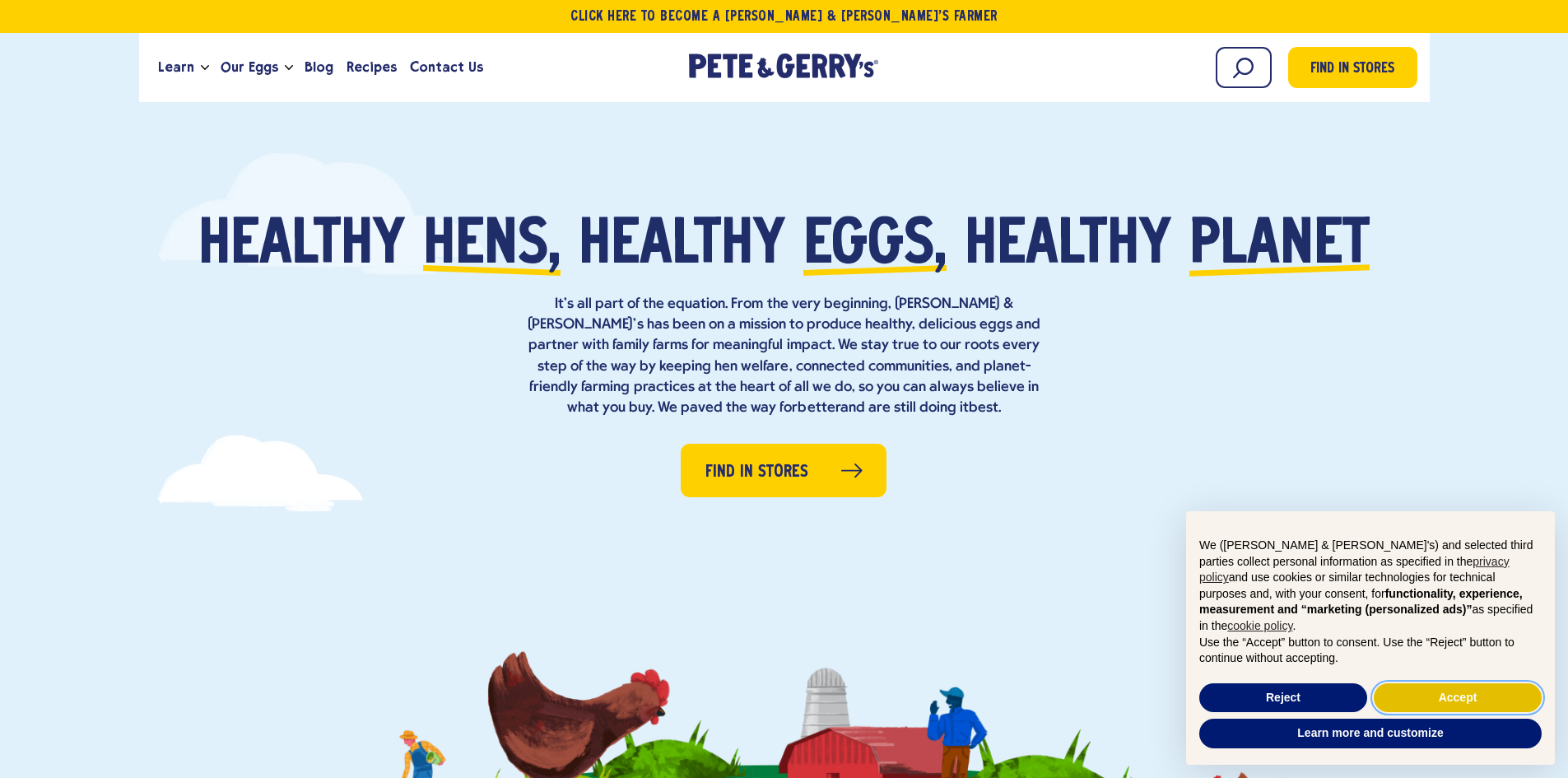
click at [1430, 697] on button "Accept" at bounding box center [1458, 699] width 168 height 30
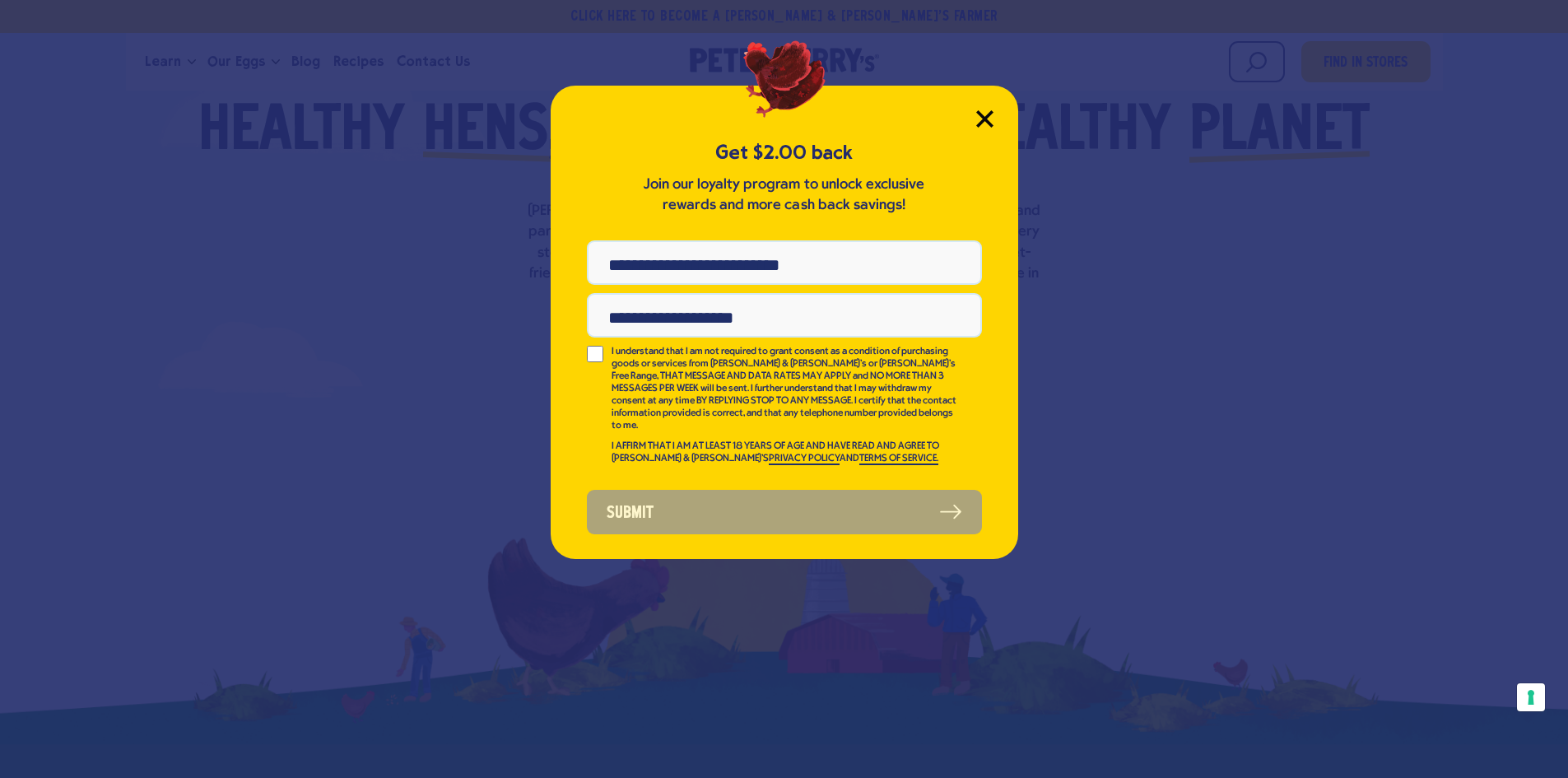
click at [981, 112] on icon "Close Modal" at bounding box center [985, 118] width 17 height 17
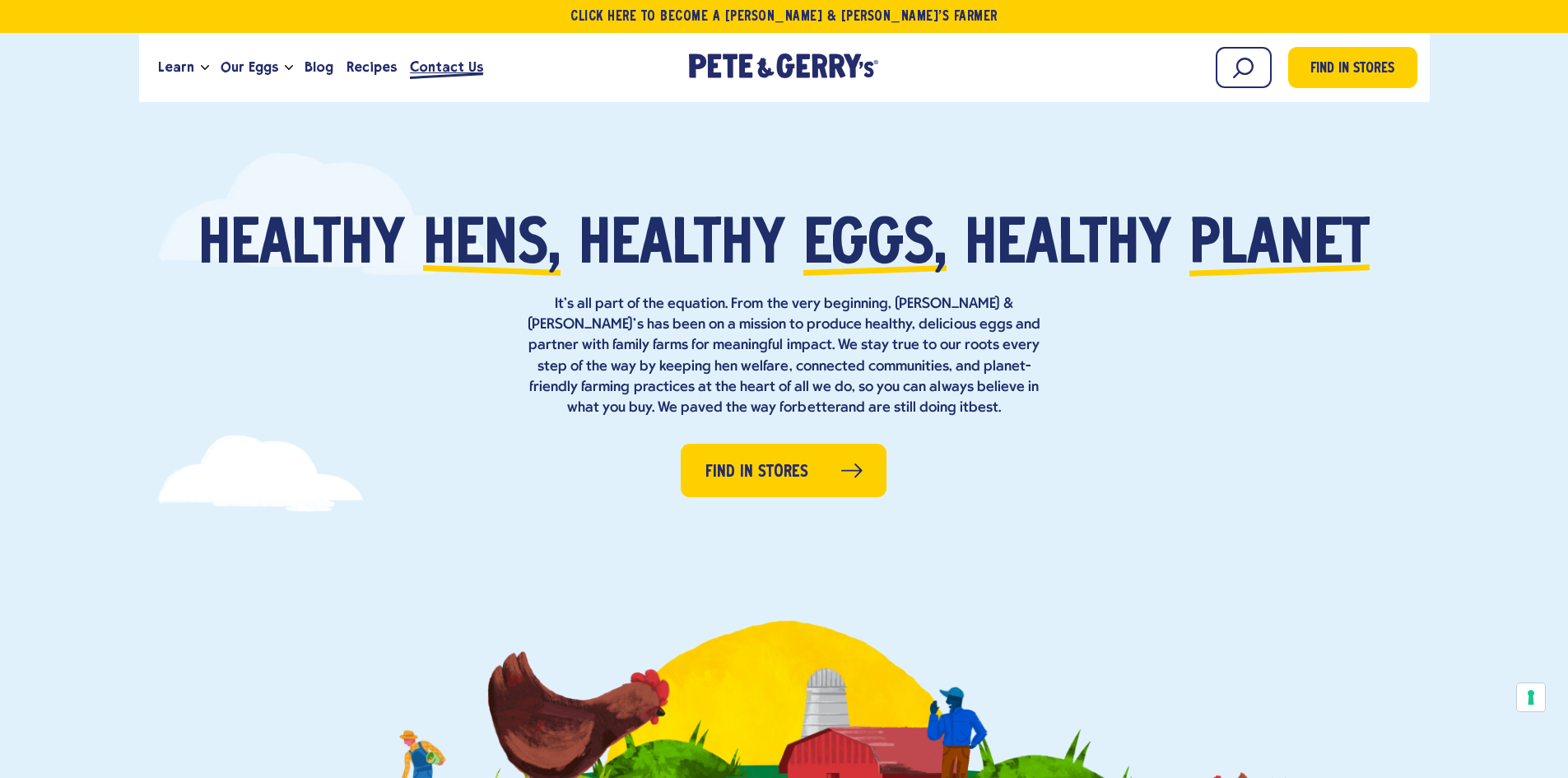
click at [425, 70] on span "Contact Us" at bounding box center [446, 67] width 73 height 21
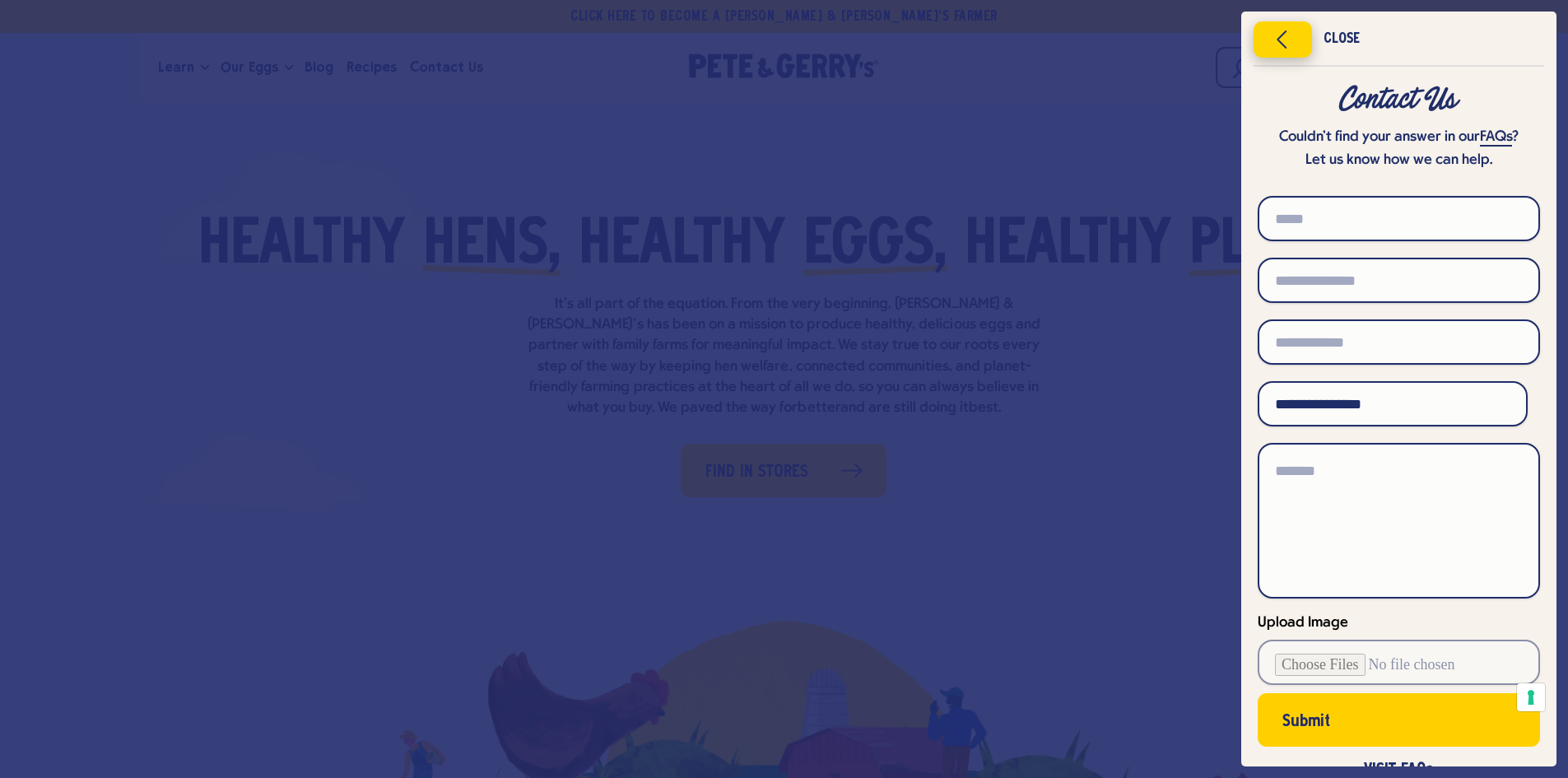
click at [1271, 34] on icon "Close menu" at bounding box center [1283, 40] width 42 height 25
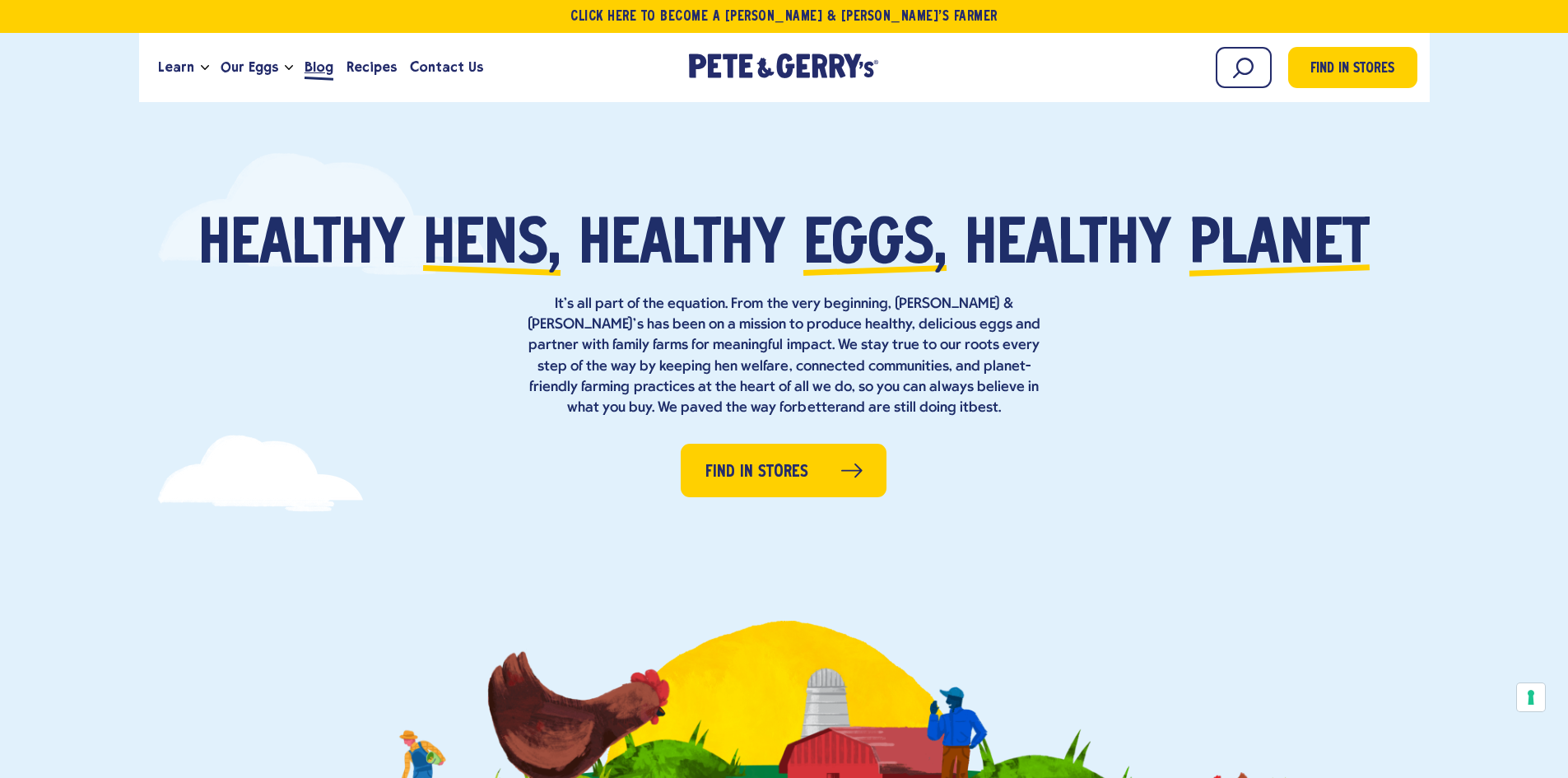
click at [309, 65] on span "Blog" at bounding box center [319, 67] width 29 height 21
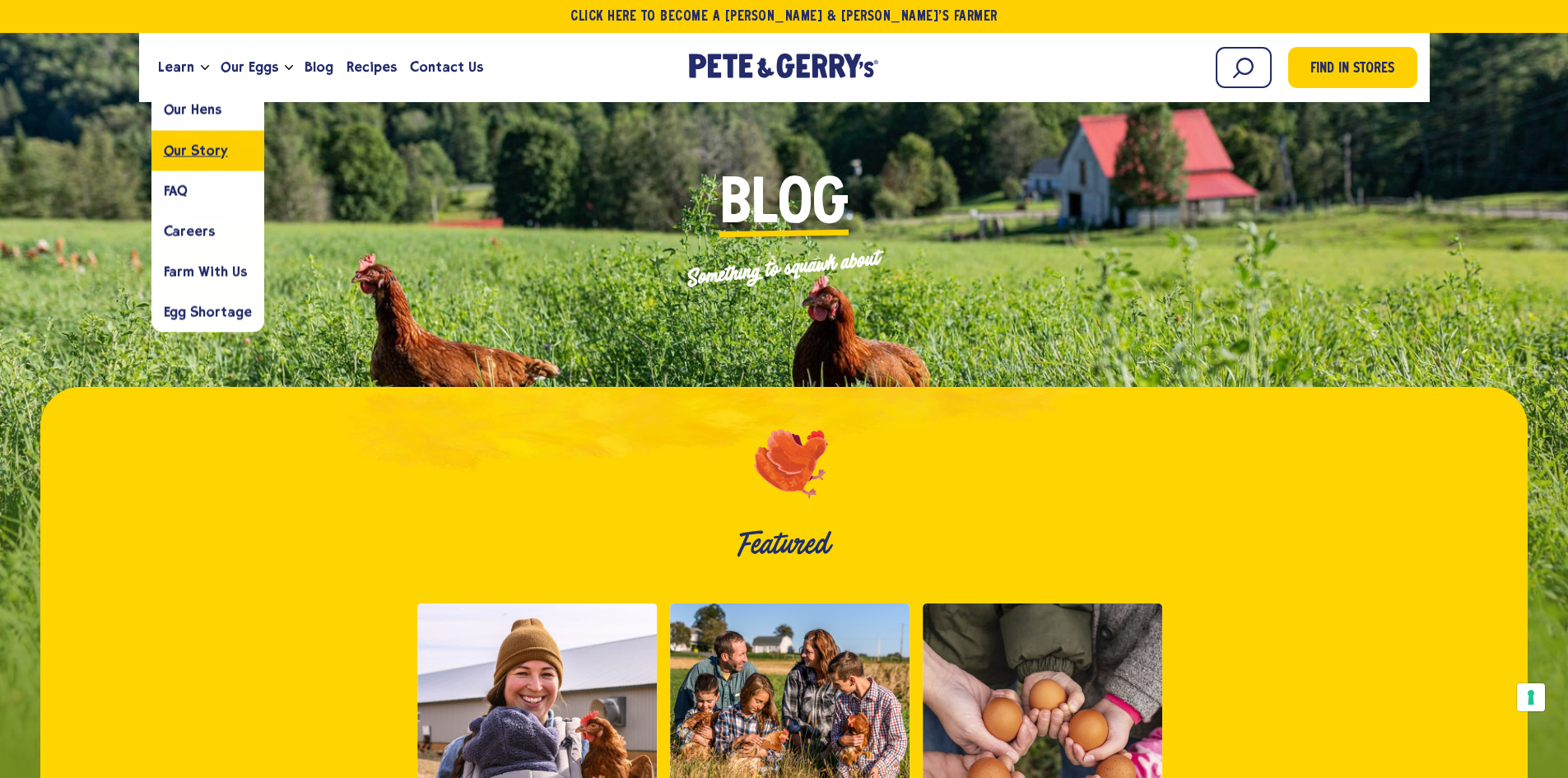
click at [228, 152] on link "Our Story" at bounding box center [207, 150] width 112 height 40
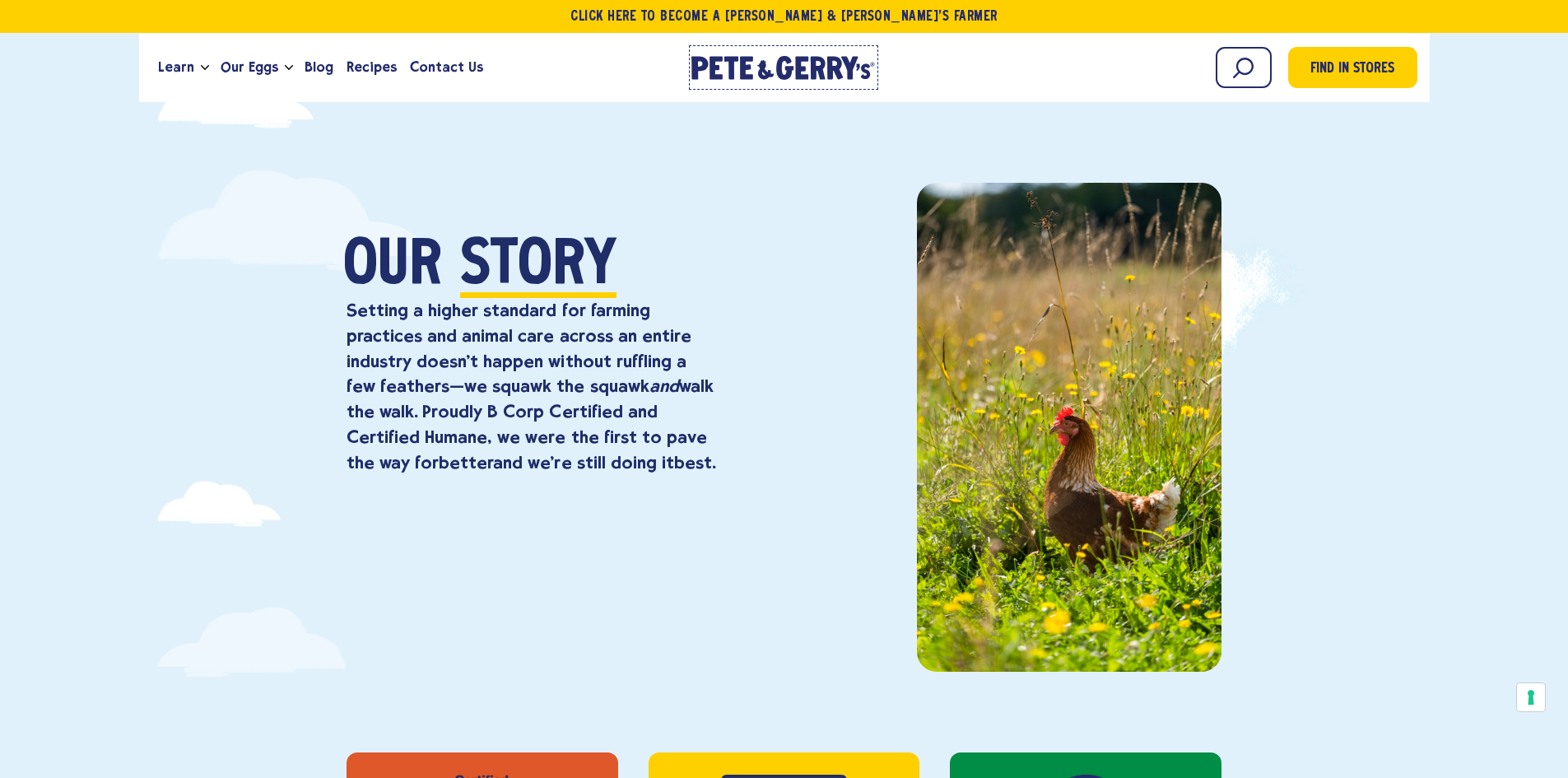
click at [809, 75] on icon at bounding box center [804, 68] width 13 height 23
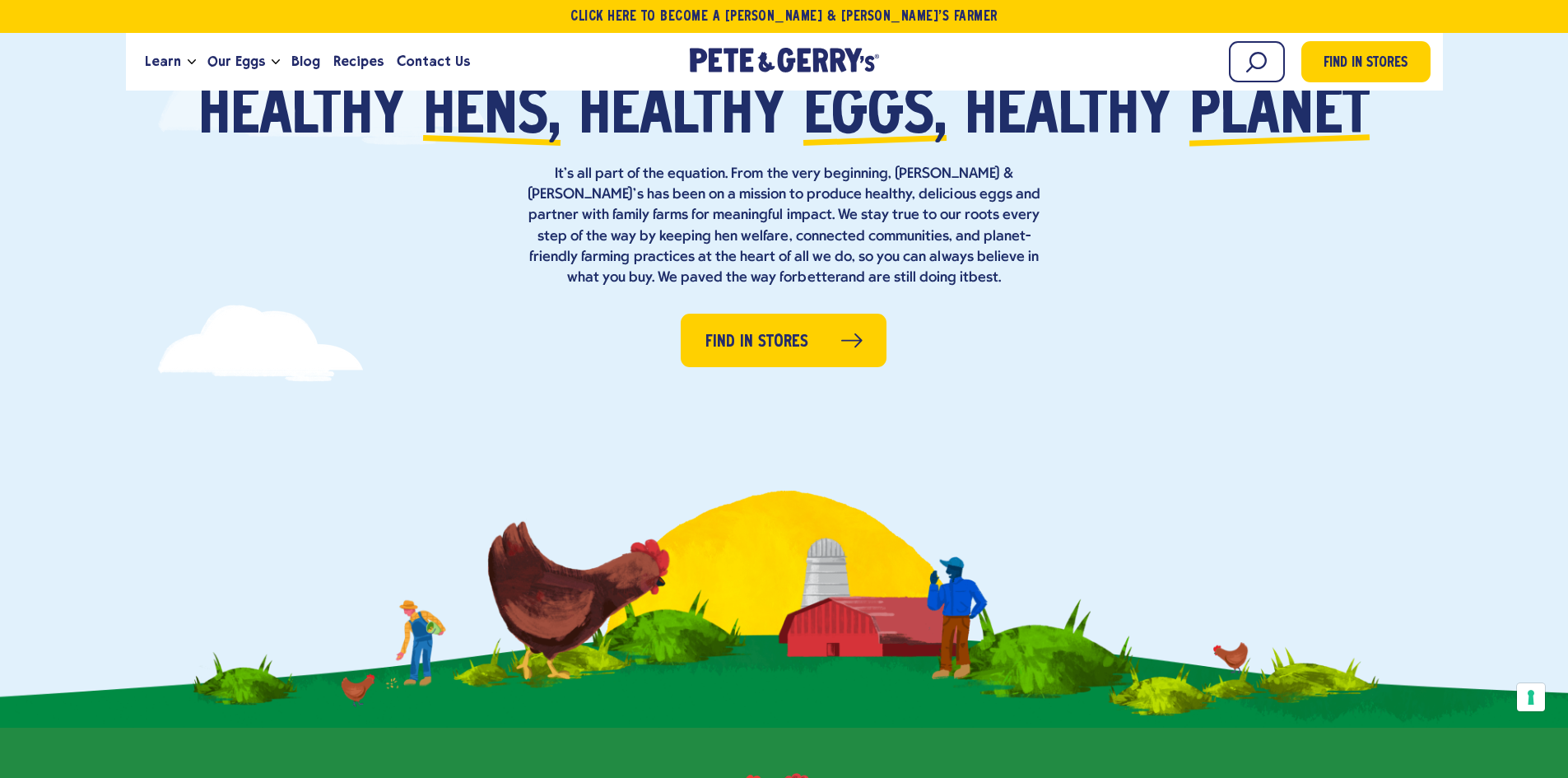
scroll to position [131, 0]
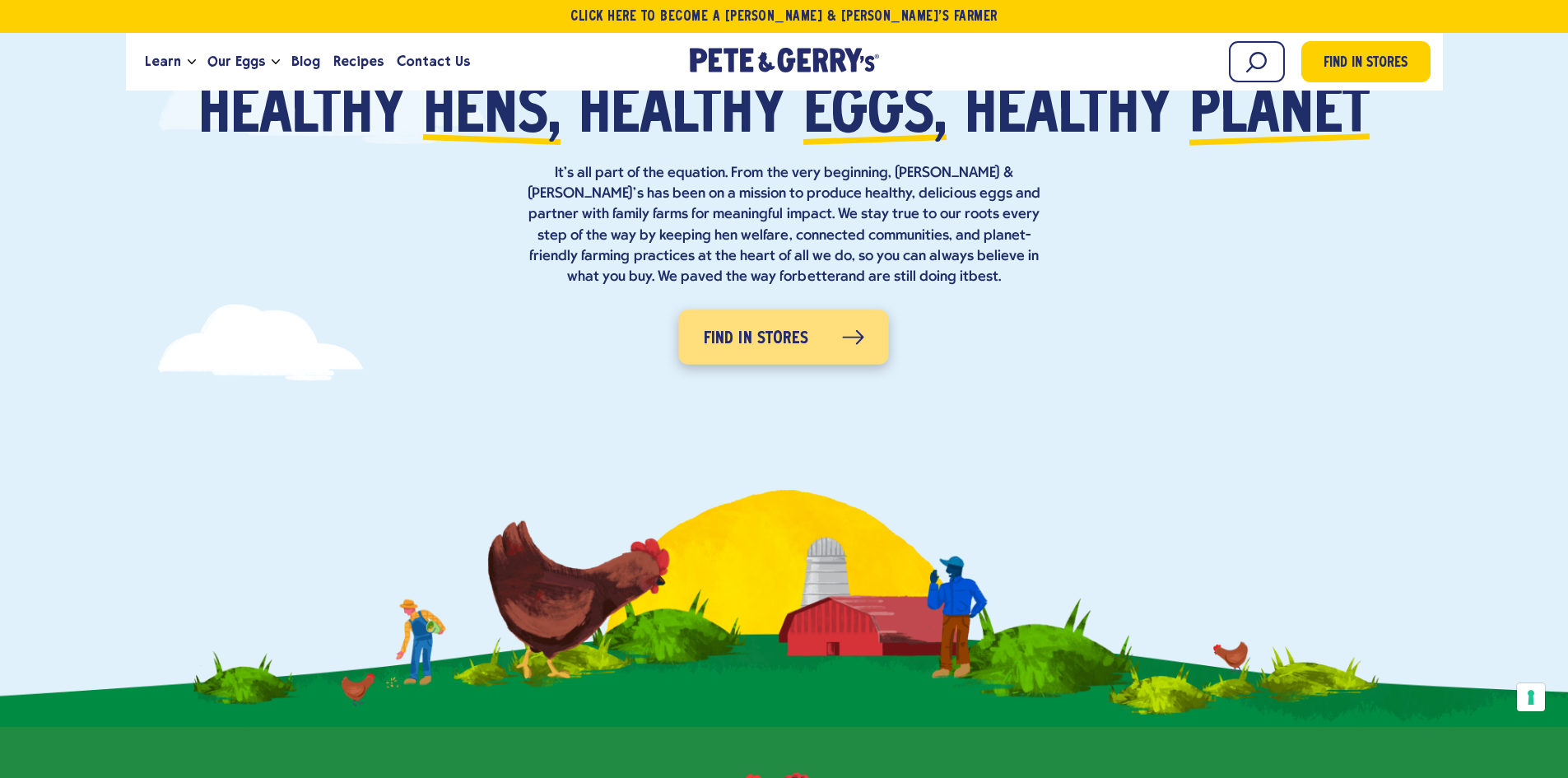
click at [739, 337] on span "Find in Stores" at bounding box center [756, 340] width 106 height 27
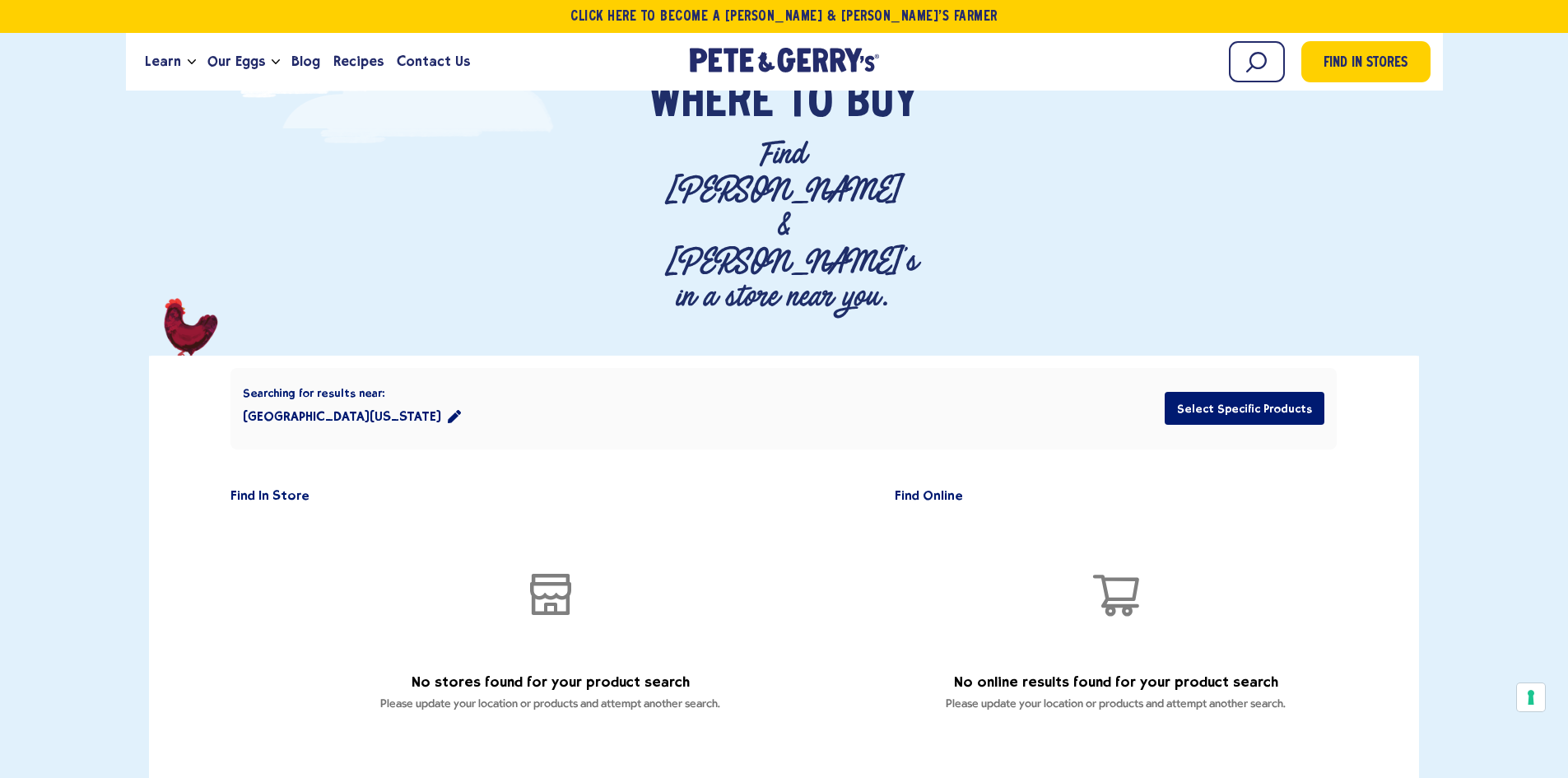
scroll to position [105, 0]
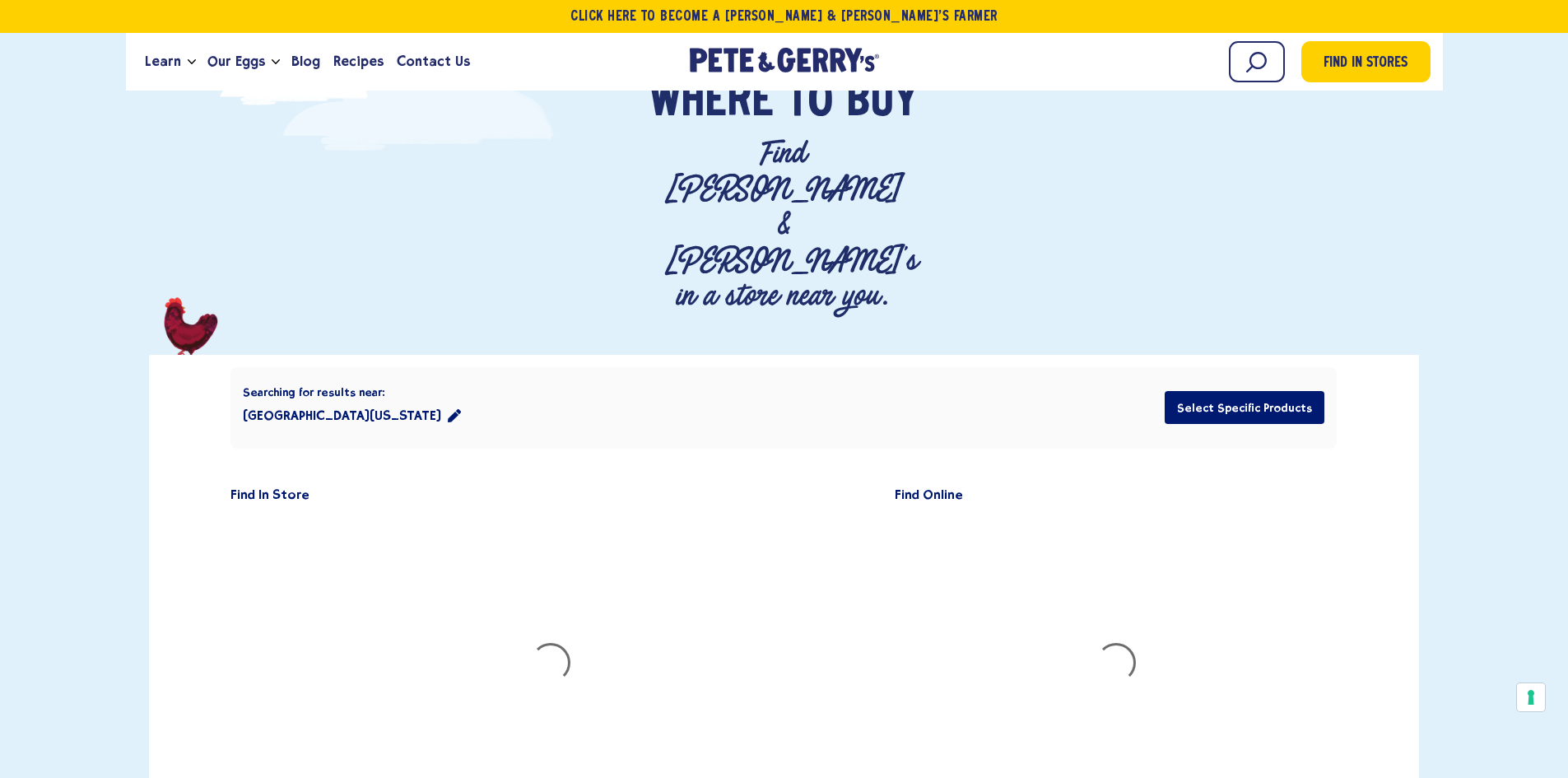
click at [448, 409] on icon "location filter" at bounding box center [455, 416] width 13 height 13
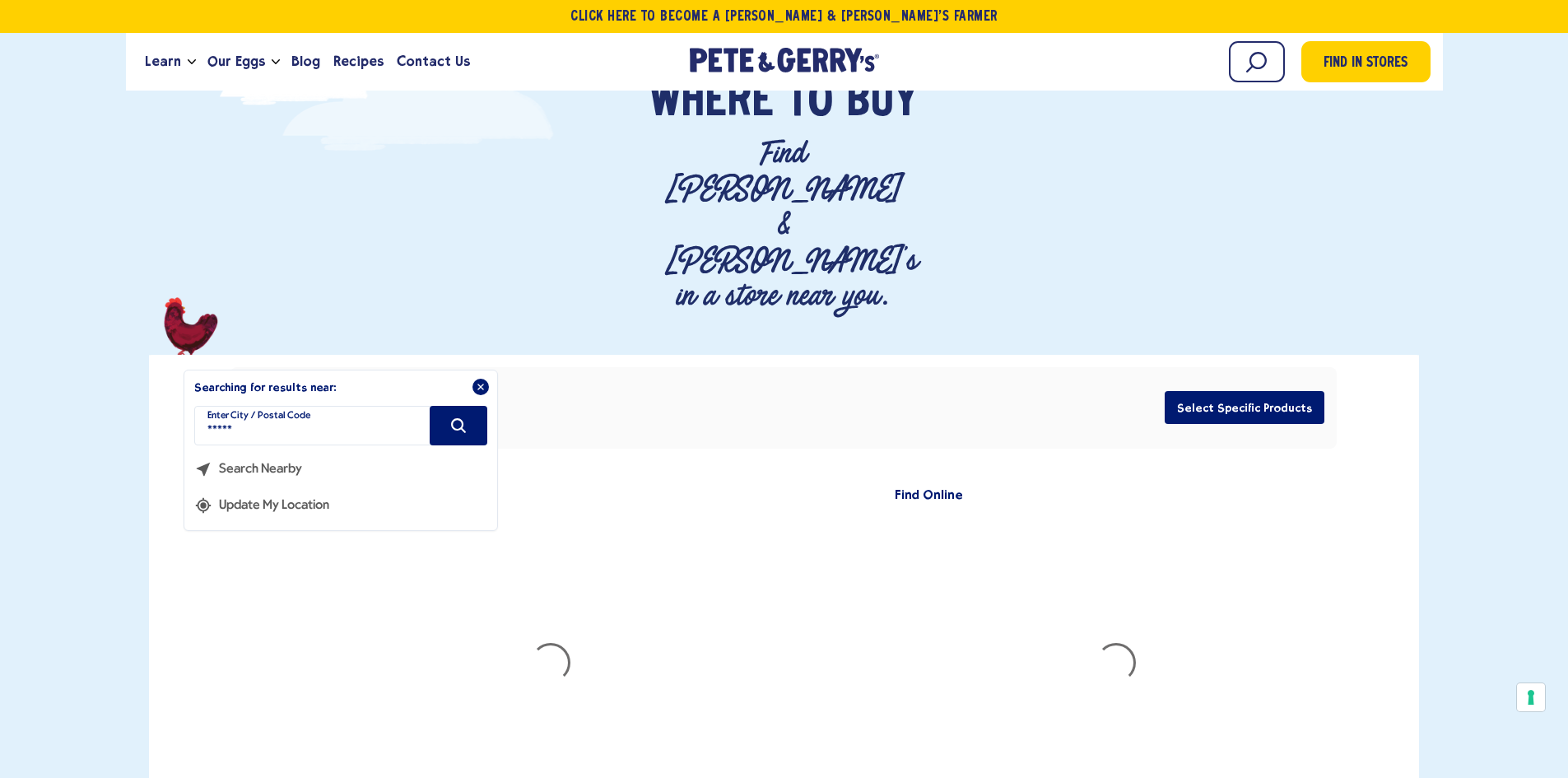
click at [254, 481] on button "Update My Location" at bounding box center [261, 500] width 135 height 37
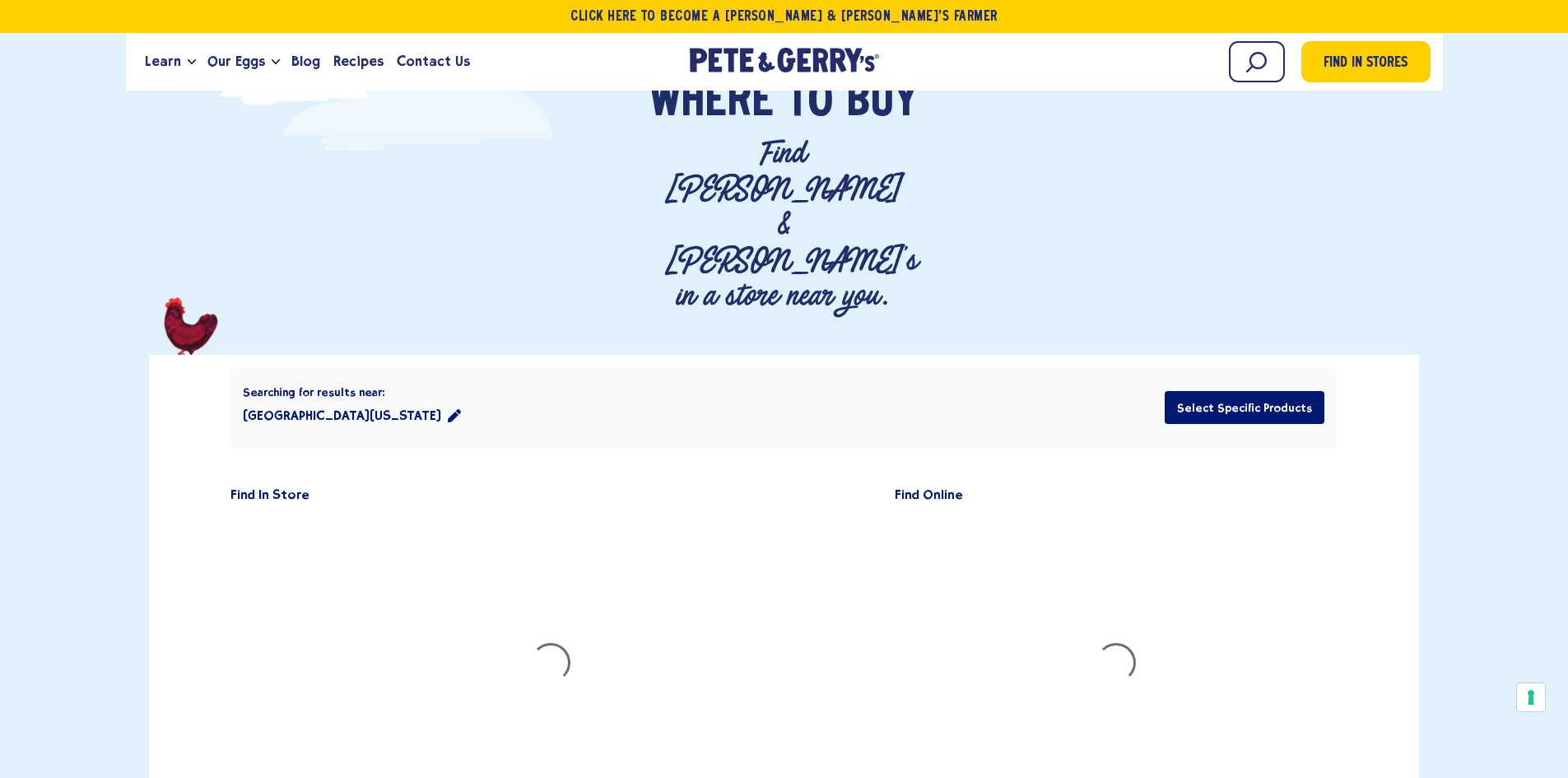
click at [448, 409] on icon "location filter" at bounding box center [455, 416] width 13 height 13
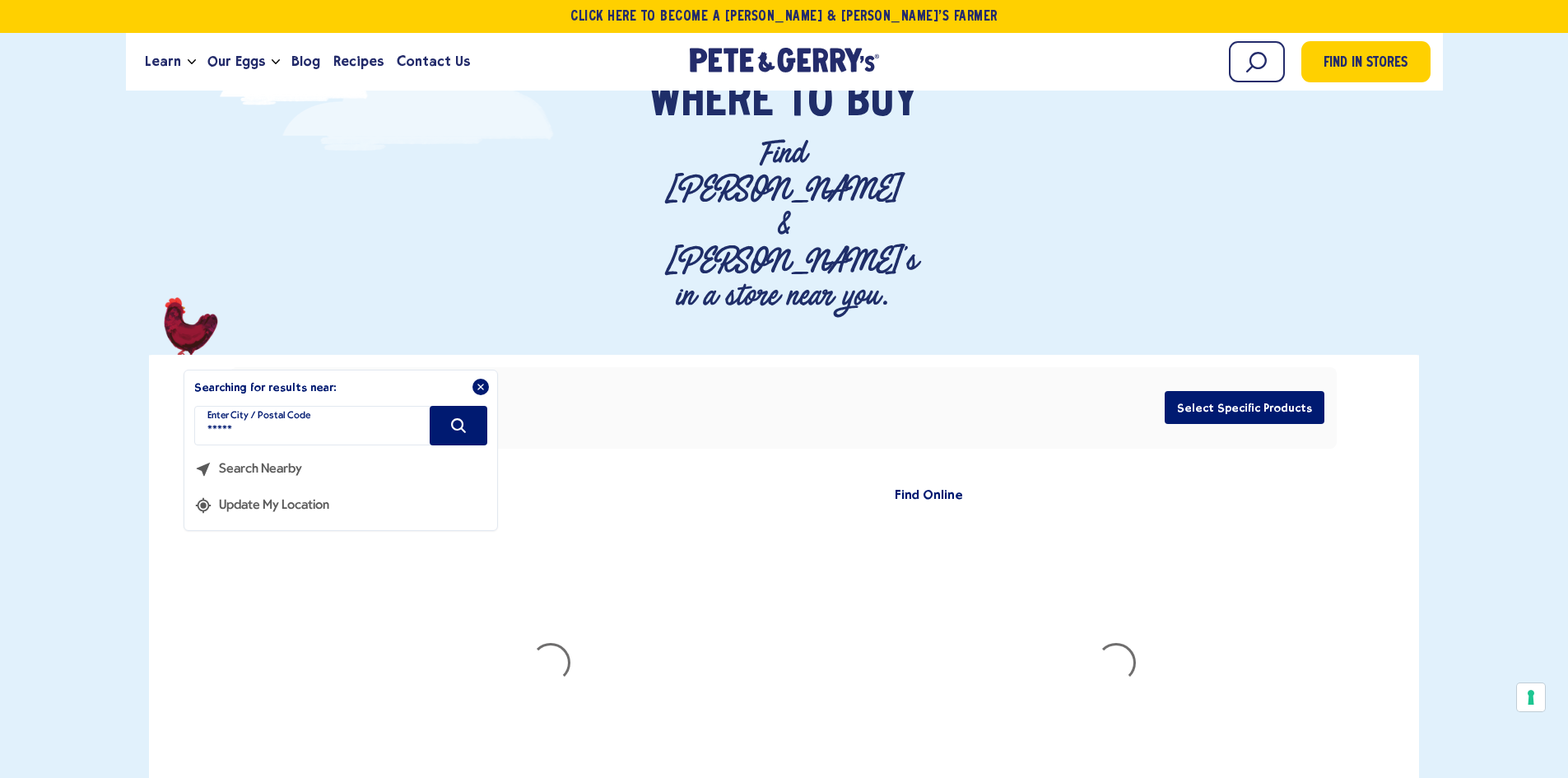
click at [286, 446] on button "Search Nearby" at bounding box center [256, 464] width 123 height 37
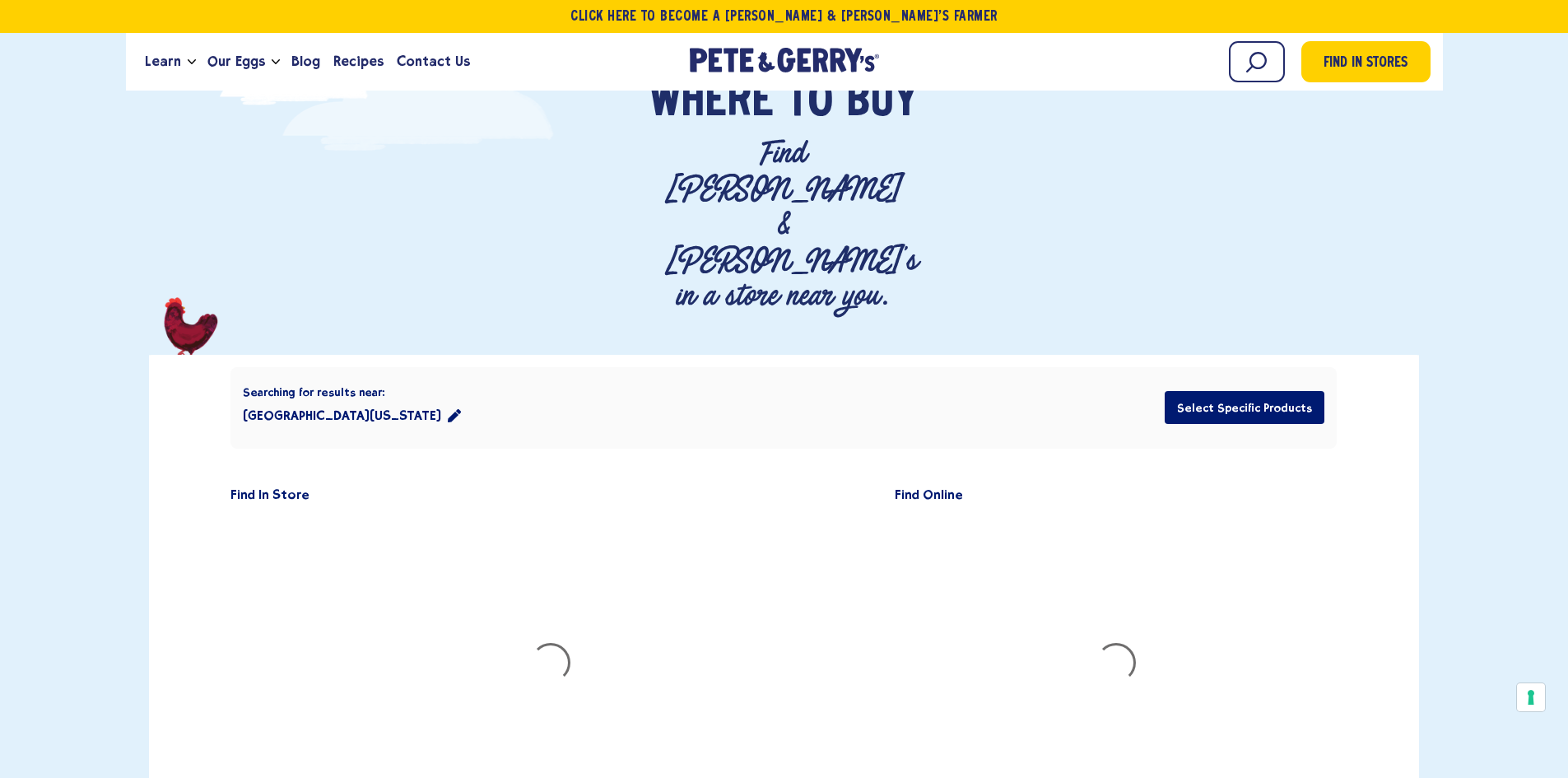
click at [448, 409] on icon "location filter" at bounding box center [455, 416] width 13 height 13
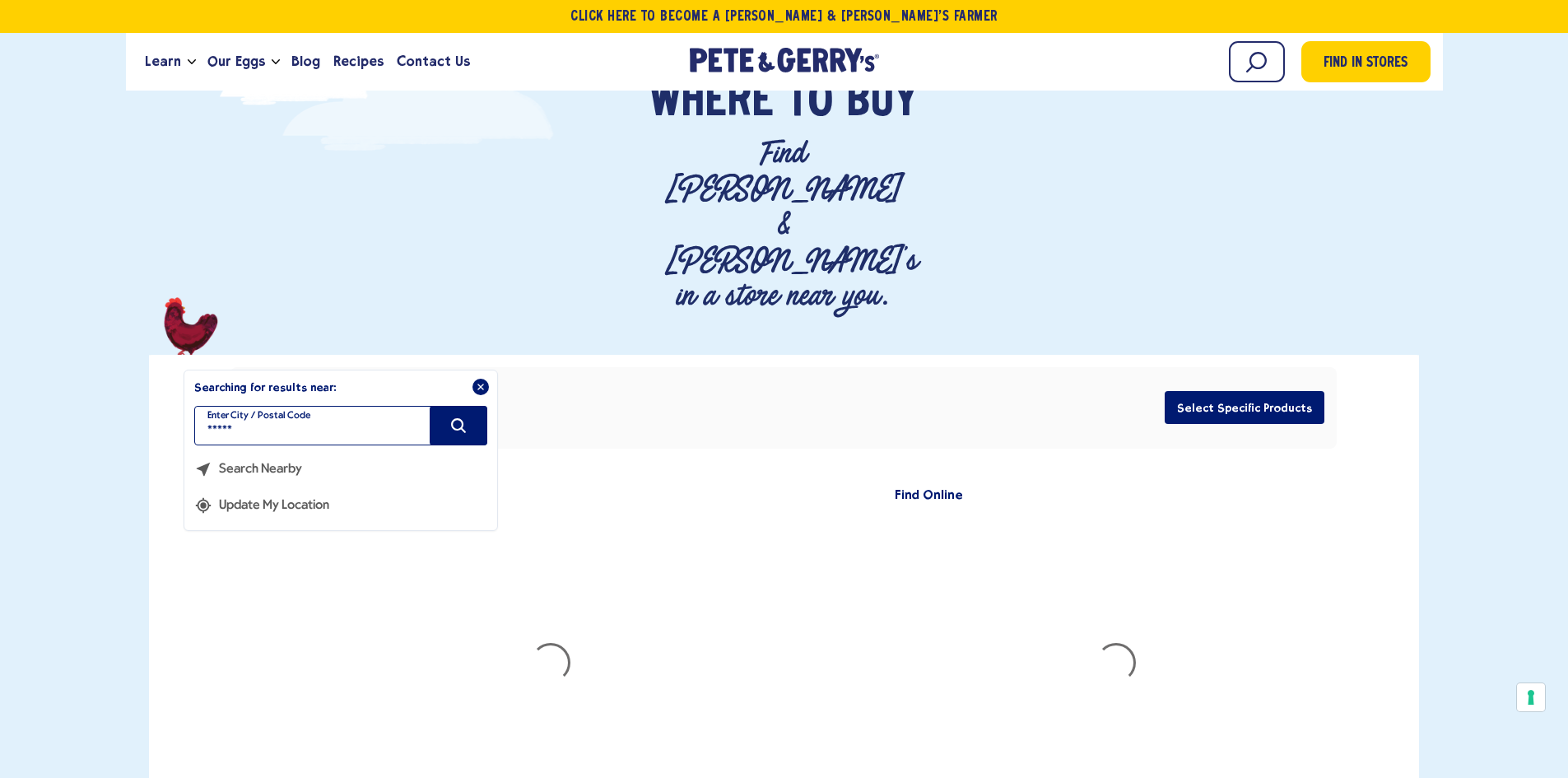
click at [323, 406] on input "*****" at bounding box center [341, 425] width 293 height 39
type input "*****"
click at [445, 406] on button "Search" at bounding box center [458, 425] width 57 height 39
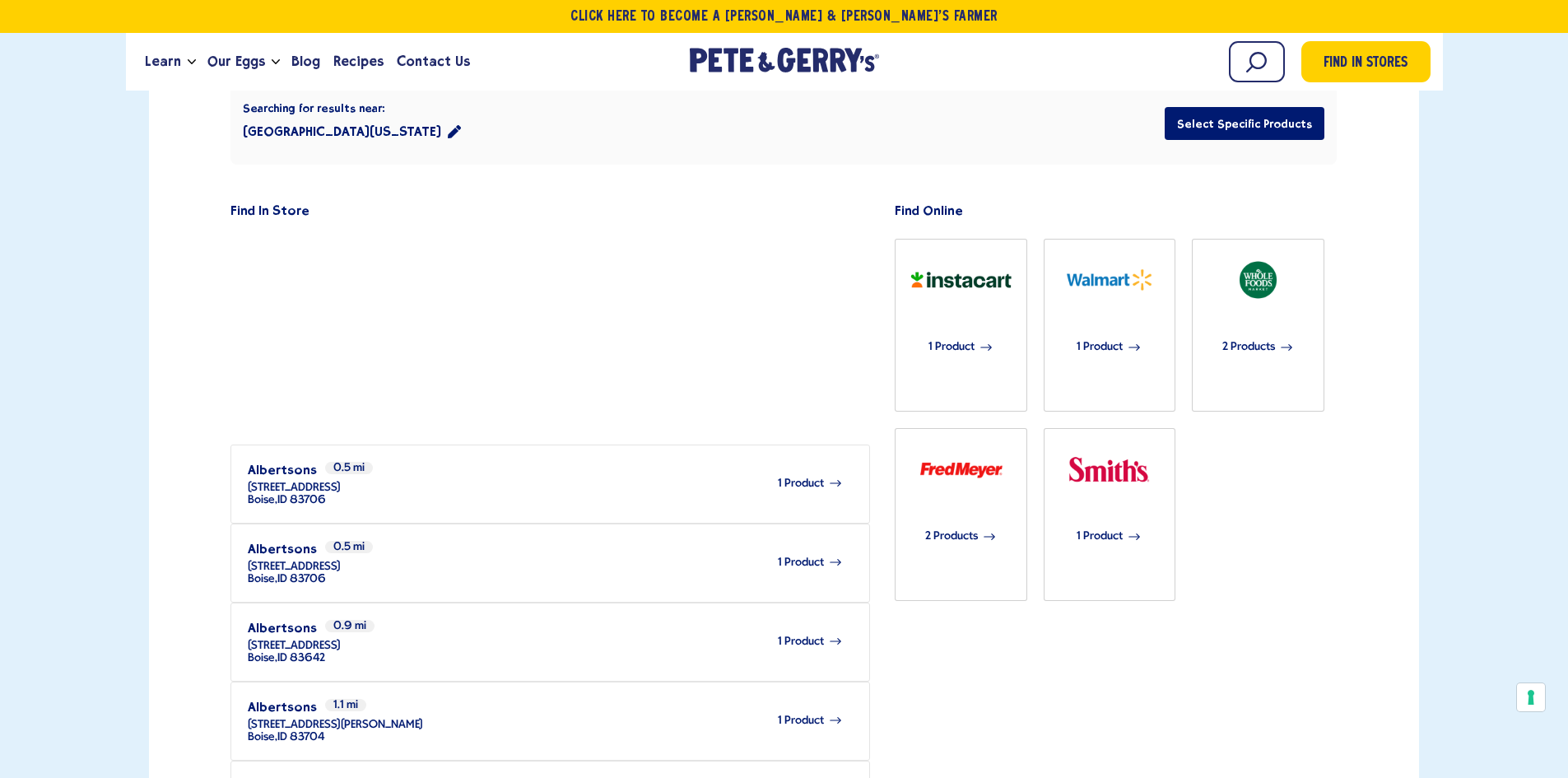
scroll to position [390, 0]
click at [781, 476] on span "1 Product" at bounding box center [800, 482] width 46 height 12
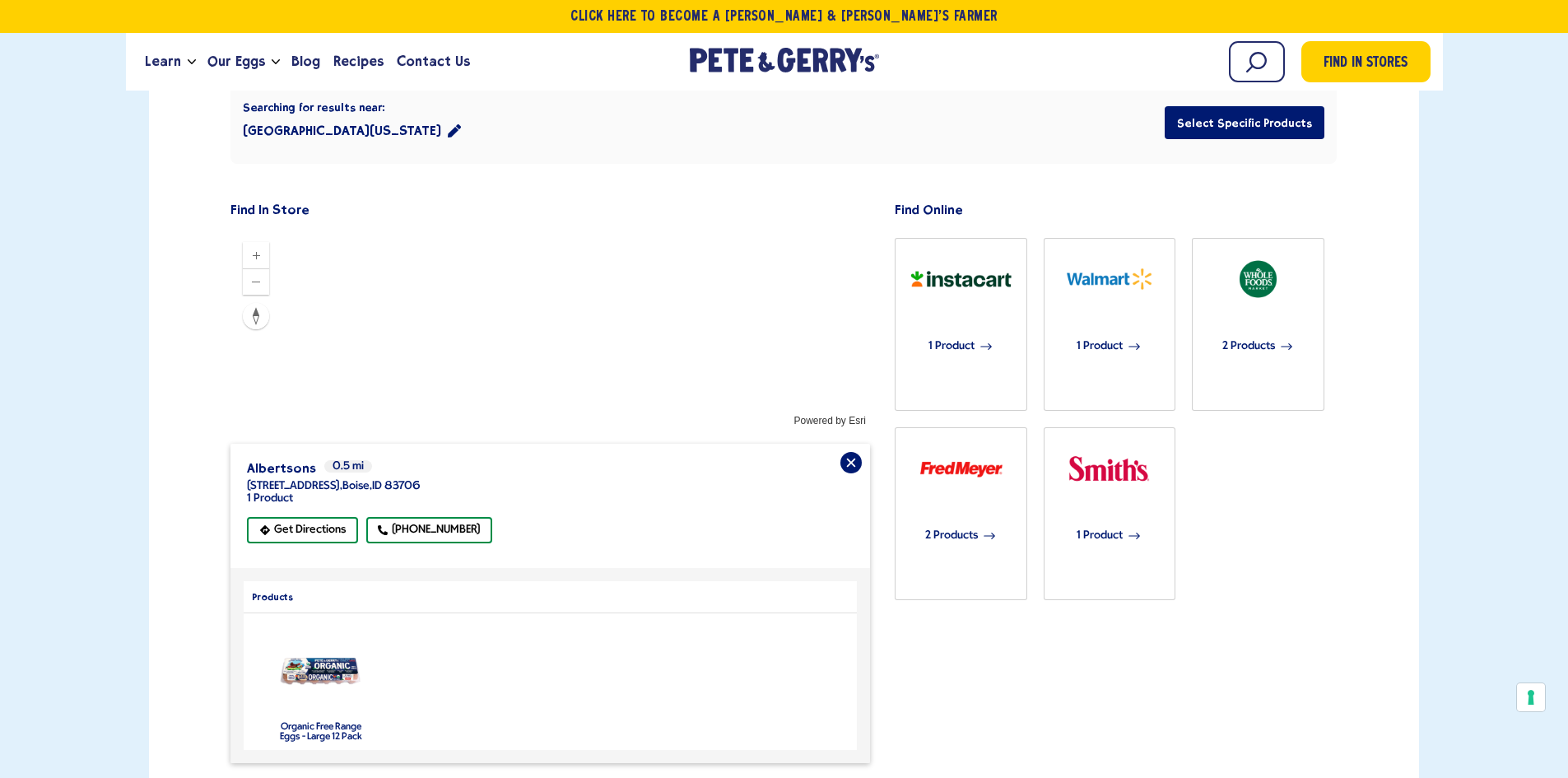
click at [316, 656] on img "product" at bounding box center [321, 672] width 87 height 33
click at [331, 656] on img "product" at bounding box center [321, 672] width 87 height 33
click at [313, 722] on label "Organic Free Range Eggs - Large 12 Pack" at bounding box center [321, 732] width 82 height 20
click at [326, 656] on img "product" at bounding box center [321, 672] width 87 height 33
